Goal: Information Seeking & Learning: Learn about a topic

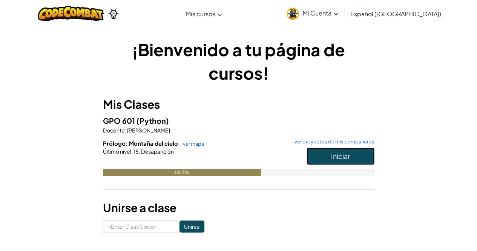
click at [323, 150] on button "Iniciar" at bounding box center [341, 156] width 68 height 17
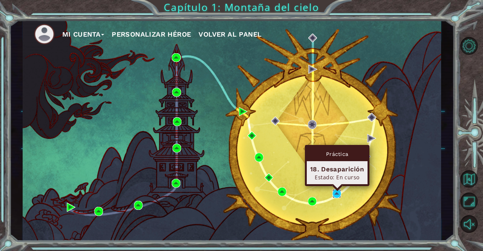
click at [337, 193] on img at bounding box center [337, 193] width 9 height 9
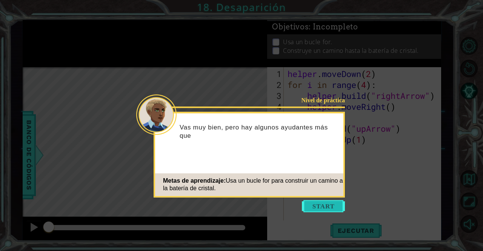
click at [319, 204] on button "Start" at bounding box center [323, 206] width 43 height 12
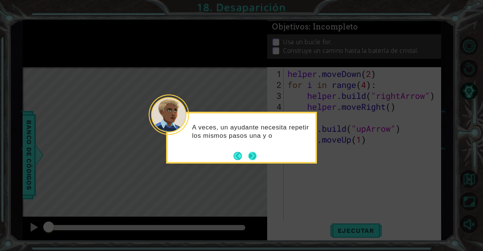
click at [252, 152] on button "Next" at bounding box center [252, 156] width 9 height 9
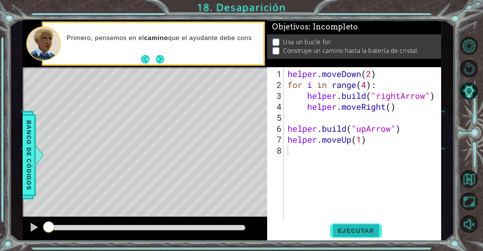
click at [355, 232] on span "Ejecutar" at bounding box center [356, 231] width 52 height 8
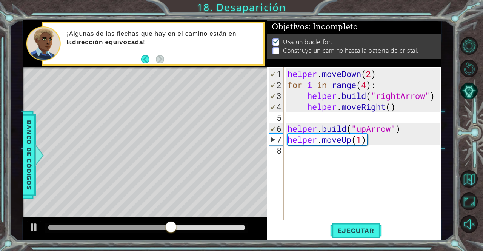
click at [317, 151] on div "helper . moveDown ( 2 ) for i in range ( 4 ) : helper . build ( "rightArrow" ) …" at bounding box center [364, 155] width 157 height 175
click at [310, 151] on div "helper . moveDown ( 2 ) for i in range ( 4 ) : helper . build ( "rightArrow" ) …" at bounding box center [364, 155] width 157 height 175
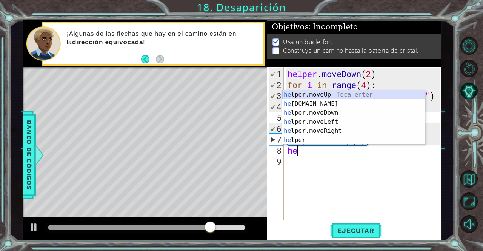
click at [325, 92] on div "he lper.moveUp Toca enter he lper.build Toca enter he lper.moveDown Toca enter …" at bounding box center [353, 126] width 143 height 72
type textarea "helper.moveUp(1)"
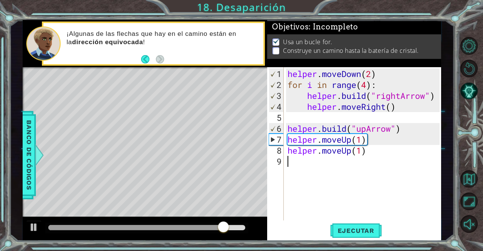
click at [351, 219] on div "helper . moveDown ( 2 ) for i in range ( 4 ) : helper . build ( "rightArrow" ) …" at bounding box center [364, 155] width 157 height 175
click at [350, 225] on button "Ejecutar" at bounding box center [356, 230] width 52 height 17
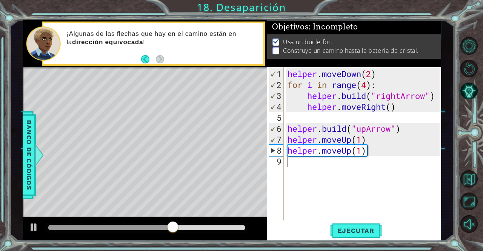
click at [366, 152] on div "helper . moveDown ( 2 ) for i in range ( 4 ) : helper . build ( "rightArrow" ) …" at bounding box center [364, 155] width 157 height 175
type textarea "helper.moveUp(1"
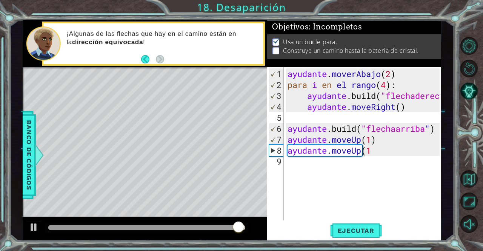
click at [321, 164] on div "ayudante . moverAbajo ( 2 ) para i en el rango ( 4 ) : ayudante .build ( "flech…" at bounding box center [364, 155] width 157 height 175
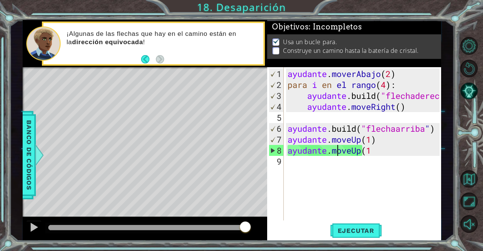
click at [339, 152] on div "ayudante . moverAbajo ( 2 ) para i en el rango ( 4 ) : ayudante .build ( "flech…" at bounding box center [364, 155] width 157 height 175
type textarea "helper.moeUp(1"
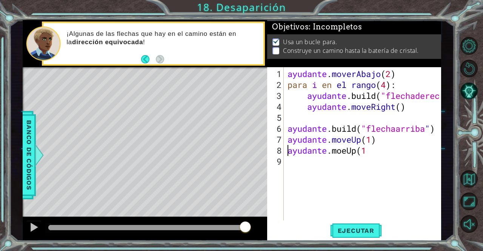
type textarea "helper.moveUp(1)helper.moeUp(1"
